Goal: Navigation & Orientation: Find specific page/section

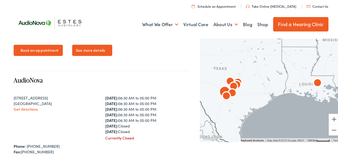
scroll to position [668, 0]
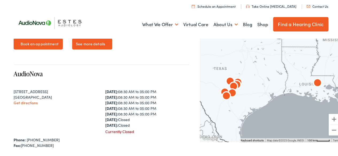
drag, startPoint x: 52, startPoint y: 98, endPoint x: 10, endPoint y: 91, distance: 43.0
click at [10, 91] on div "Search Enter your Address Search Find My Location Clear Search ← Move left → Mo…" at bounding box center [171, 39] width 342 height 1223
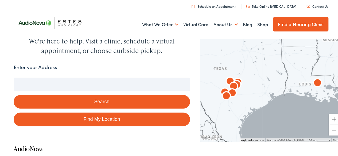
scroll to position [53, 0]
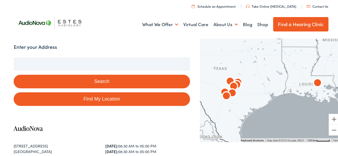
click at [94, 101] on link "Find My Location" at bounding box center [102, 99] width 176 height 14
type input "Eluru, Andhra Pradesh"
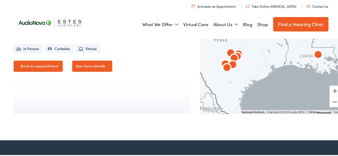
scroll to position [1324, 0]
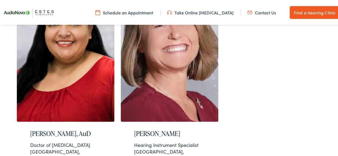
scroll to position [641, 0]
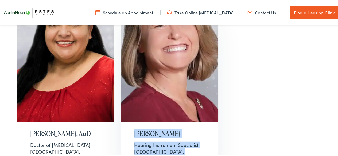
drag, startPoint x: 118, startPoint y: 62, endPoint x: 192, endPoint y: 85, distance: 78.3
copy div "Toni Bailey Hearing Instrument Specialist New Braunfels, TX"
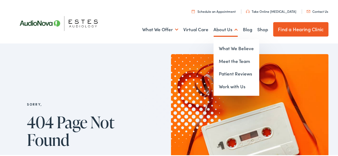
click at [214, 27] on link "About Us" at bounding box center [226, 29] width 24 height 20
click at [218, 31] on link "About Us" at bounding box center [226, 29] width 24 height 20
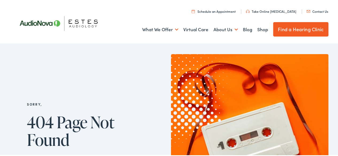
click at [65, 19] on img at bounding box center [62, 23] width 96 height 34
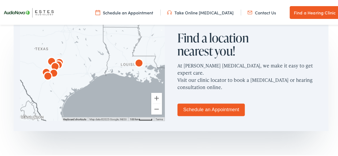
scroll to position [321, 0]
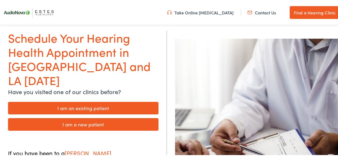
scroll to position [33, 0]
